Goal: Task Accomplishment & Management: Manage account settings

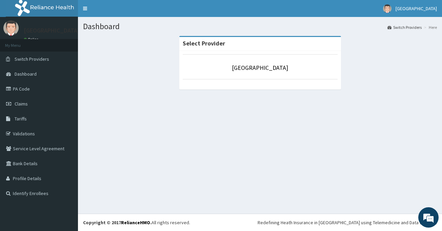
click at [198, 101] on section "Select Provider [GEOGRAPHIC_DATA]" at bounding box center [260, 73] width 364 height 85
click at [327, 75] on li "[GEOGRAPHIC_DATA]" at bounding box center [260, 66] width 155 height 25
click at [399, 121] on div "Dashboard Switch Providers Here Select Provider [GEOGRAPHIC_DATA]" at bounding box center [260, 115] width 364 height 197
click at [176, 163] on div "Dashboard Switch Providers Here Select Provider St Micheal's Hospital" at bounding box center [260, 115] width 364 height 197
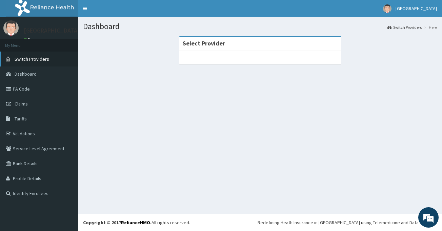
click at [36, 60] on span "Switch Providers" at bounding box center [32, 59] width 35 height 6
